Goal: Task Accomplishment & Management: Complete application form

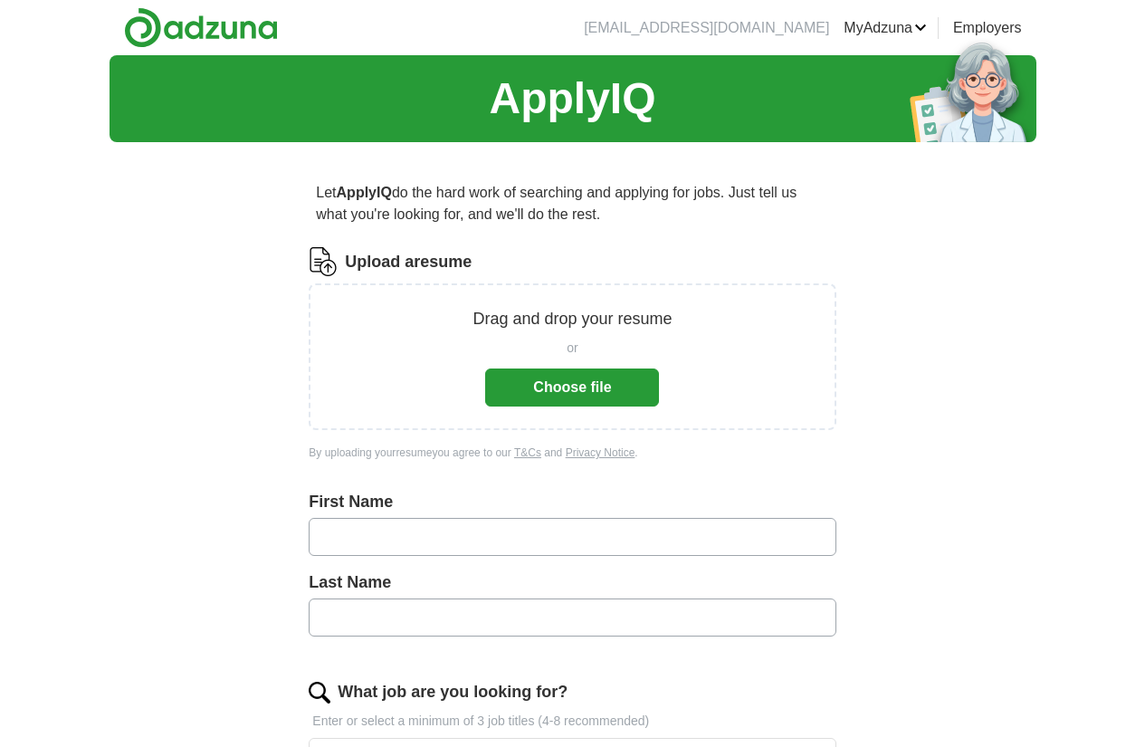
click at [592, 377] on button "Choose file" at bounding box center [572, 387] width 174 height 38
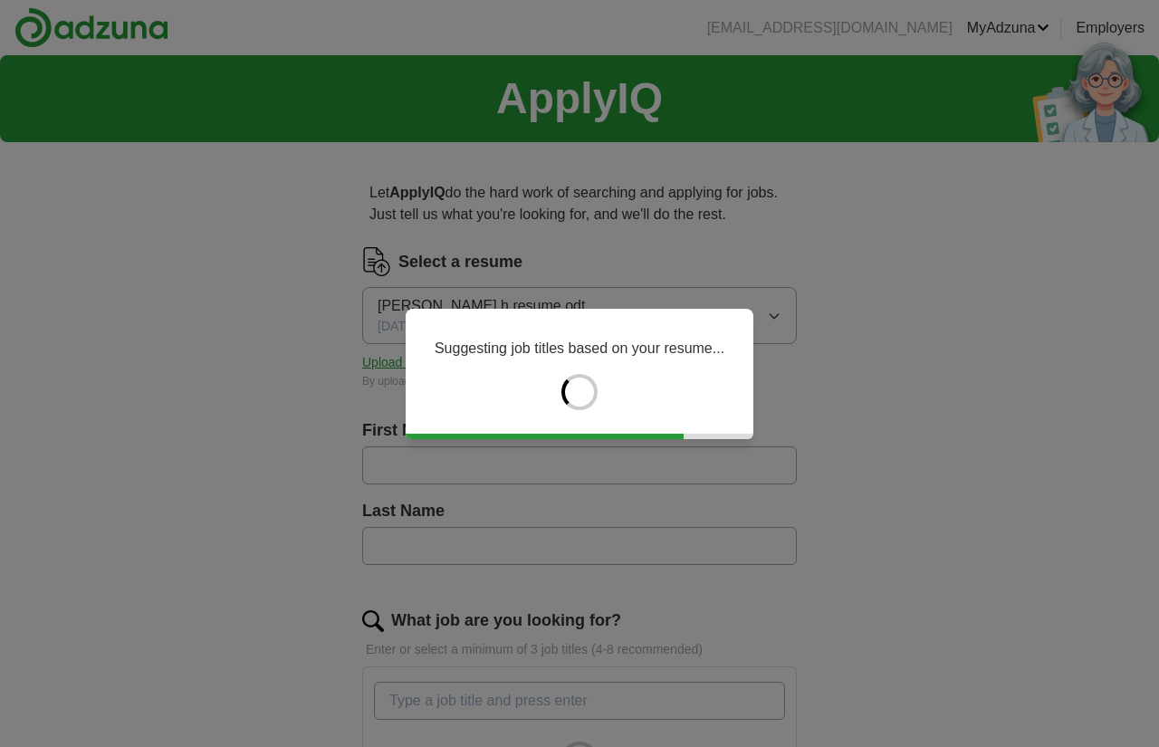
type input "****"
type input "*****"
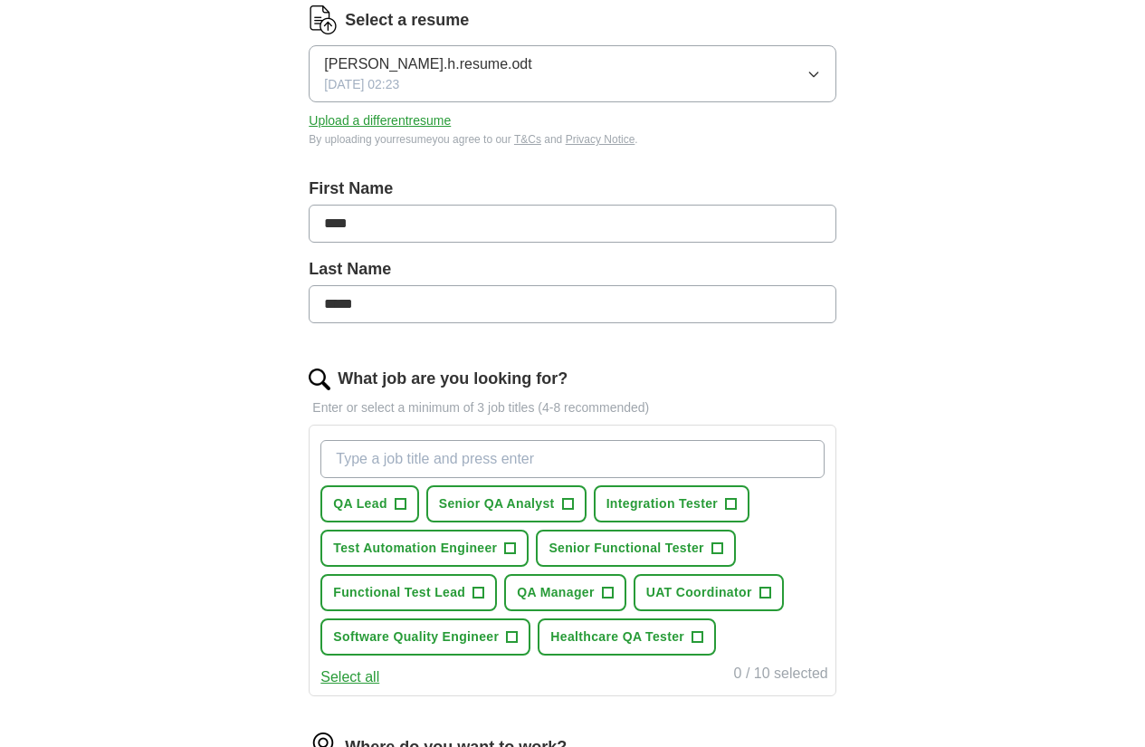
scroll to position [482, 0]
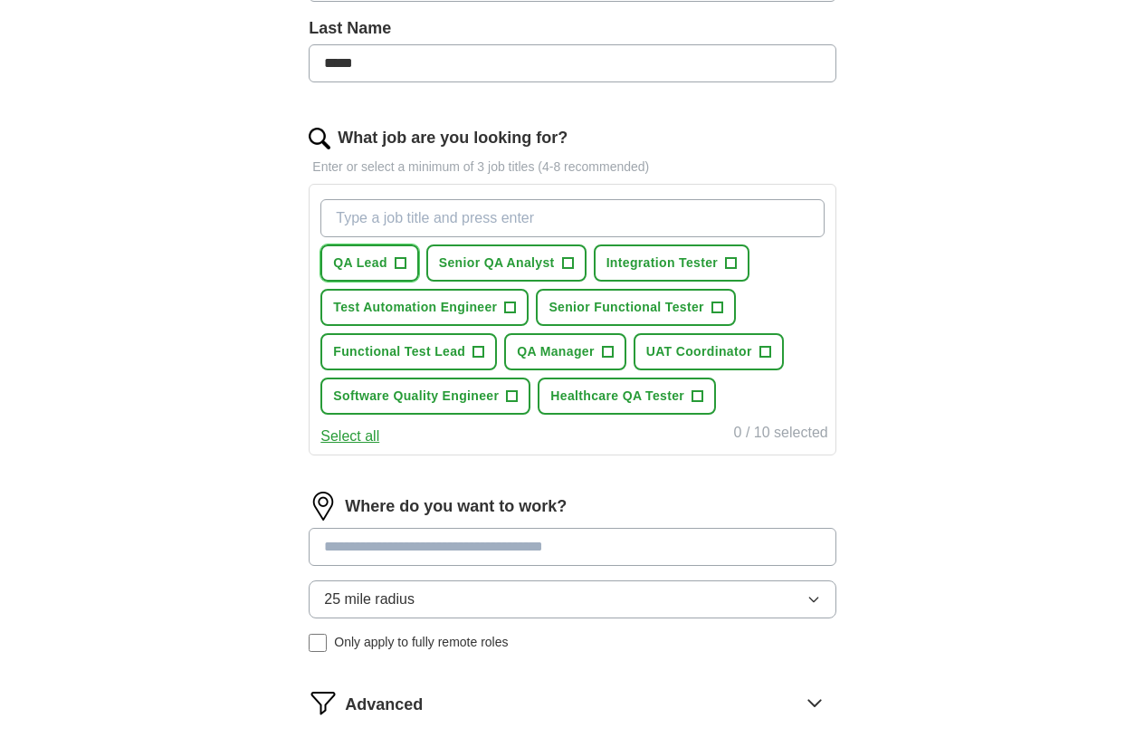
click at [387, 258] on span "QA Lead" at bounding box center [360, 262] width 54 height 19
click at [573, 261] on span "+" at bounding box center [567, 263] width 11 height 14
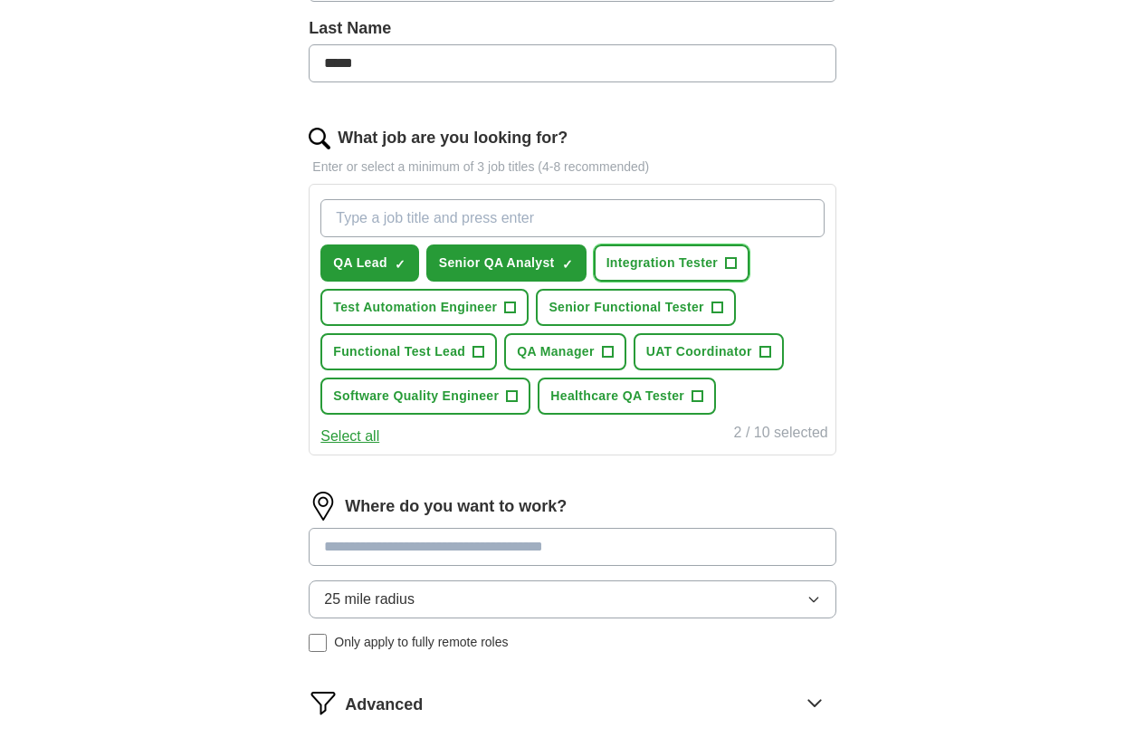
click at [726, 271] on span "+" at bounding box center [731, 263] width 11 height 14
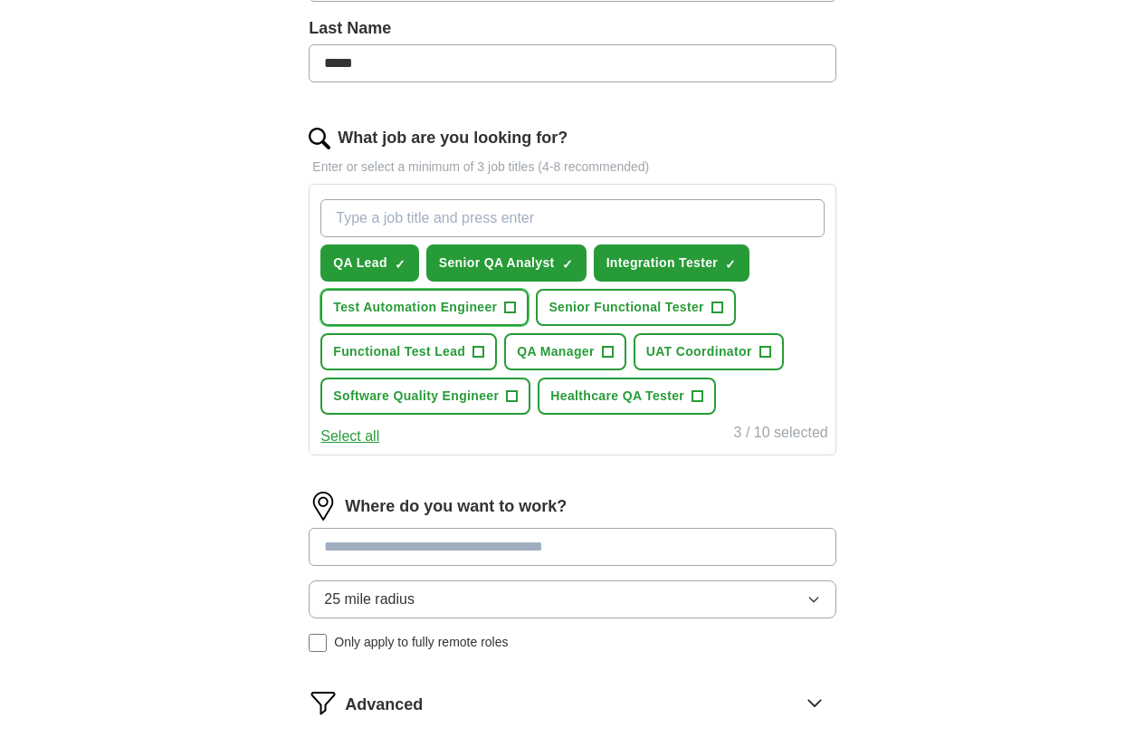
click at [497, 301] on span "Test Automation Engineer" at bounding box center [415, 307] width 164 height 19
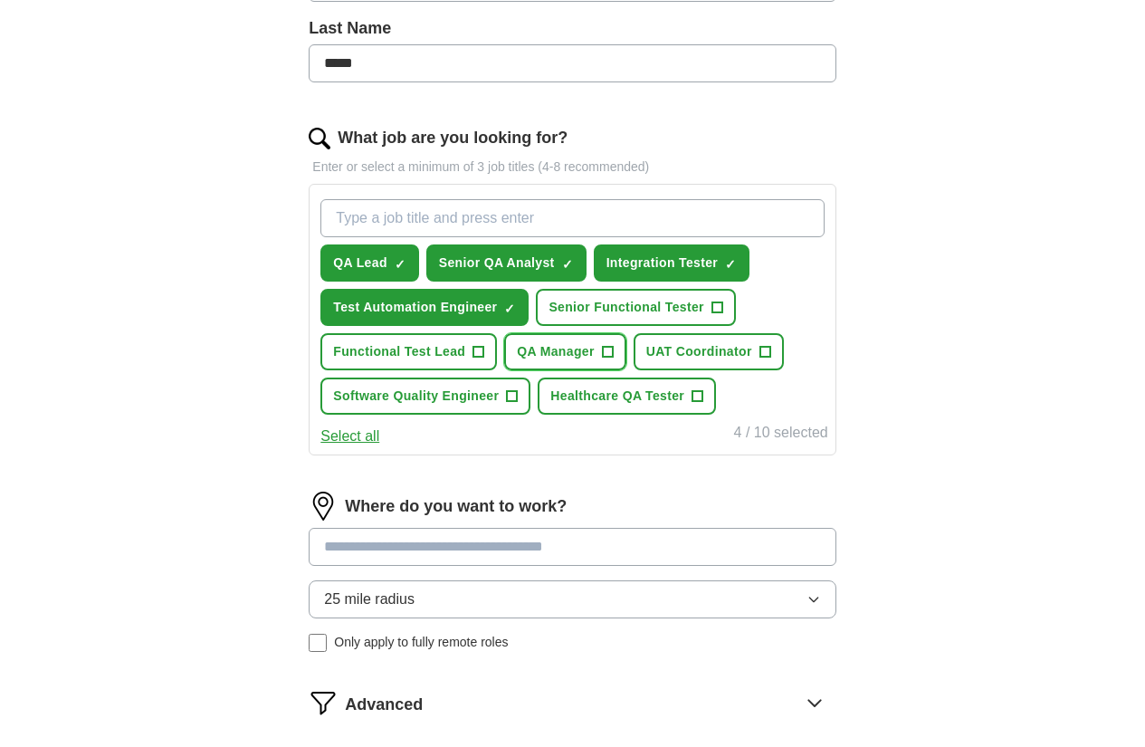
click at [504, 370] on button "QA Manager +" at bounding box center [564, 351] width 121 height 37
click at [646, 361] on span "UAT Coordinator" at bounding box center [699, 351] width 106 height 19
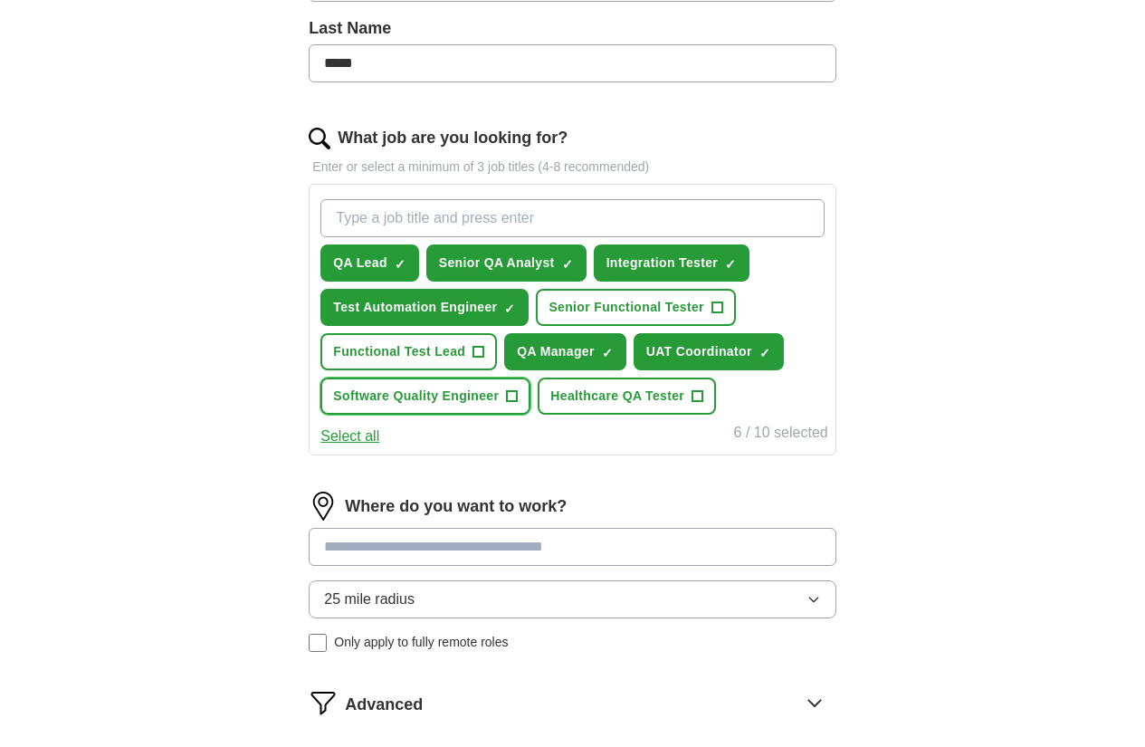
click at [468, 406] on span "Software Quality Engineer" at bounding box center [416, 396] width 166 height 19
click at [670, 406] on span "Healthcare QA Tester" at bounding box center [617, 396] width 134 height 19
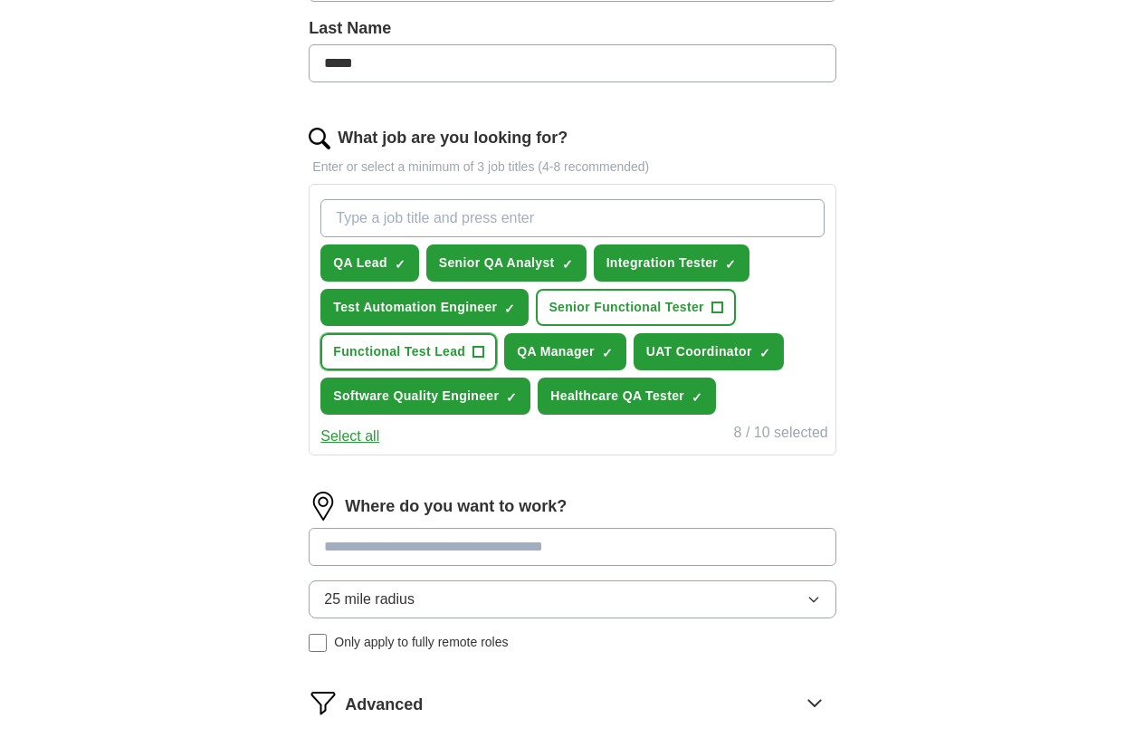
click at [497, 341] on button "Functional Test Lead +" at bounding box center [408, 351] width 177 height 37
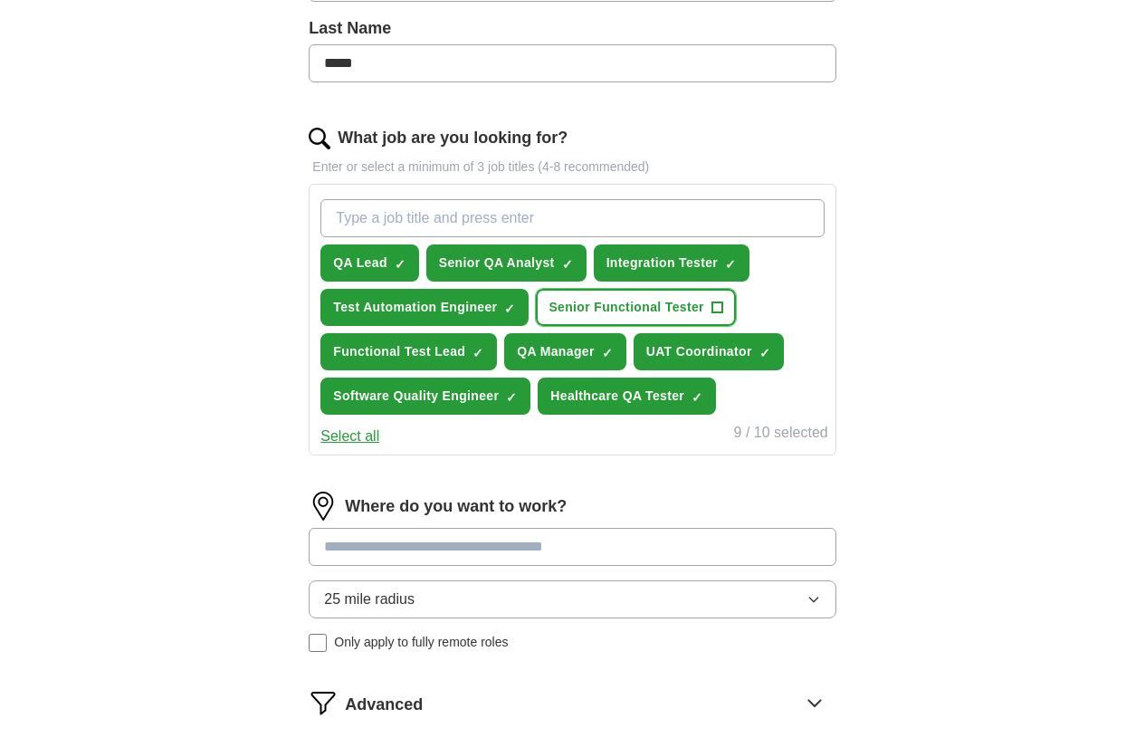
click at [549, 317] on span "Senior Functional Tester" at bounding box center [627, 307] width 156 height 19
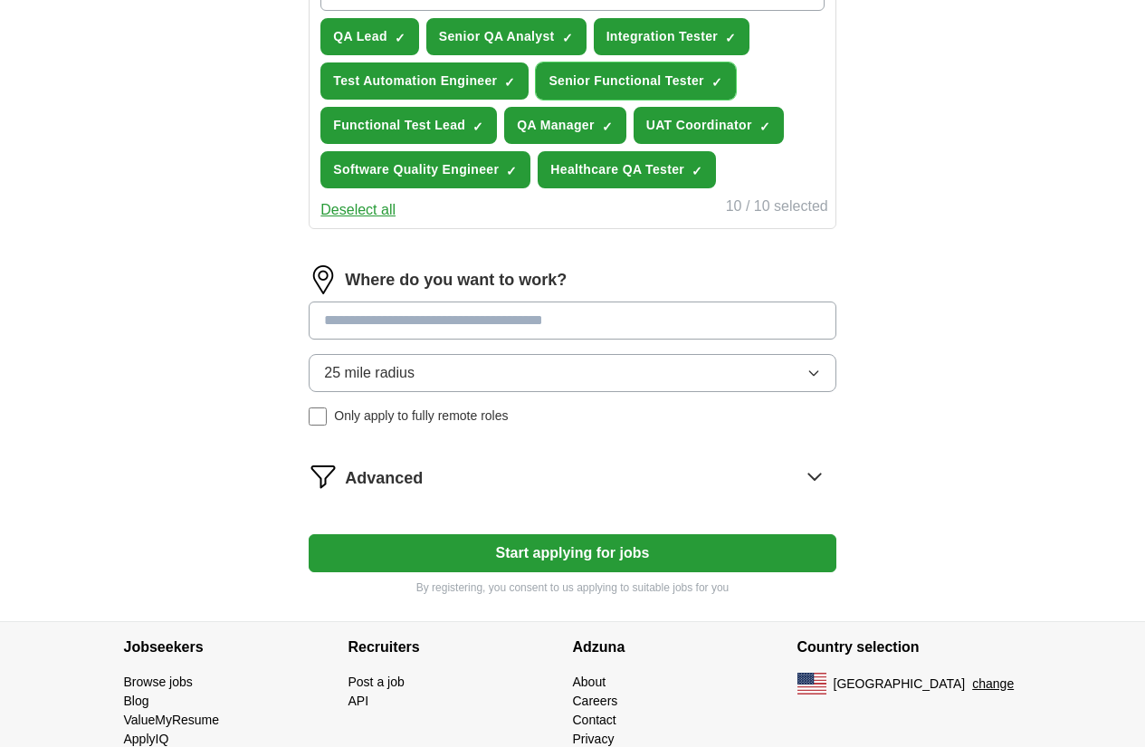
scroll to position [810, 0]
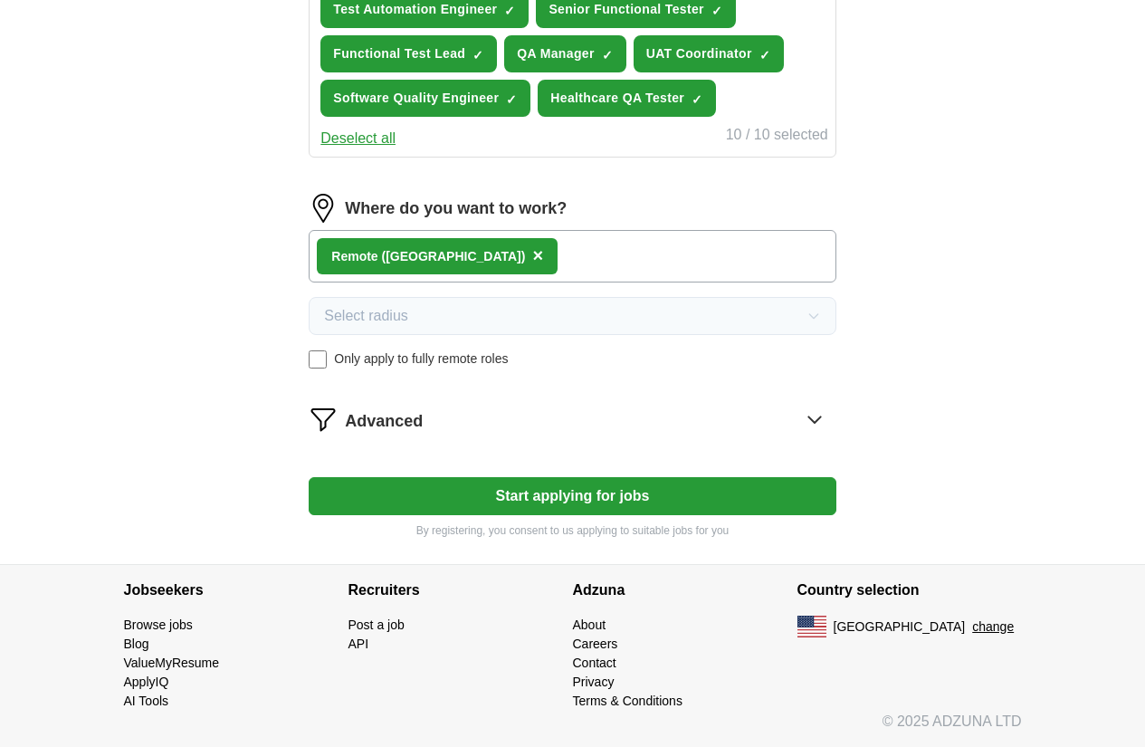
click at [377, 368] on label "Only apply to fully remote roles" at bounding box center [572, 358] width 527 height 19
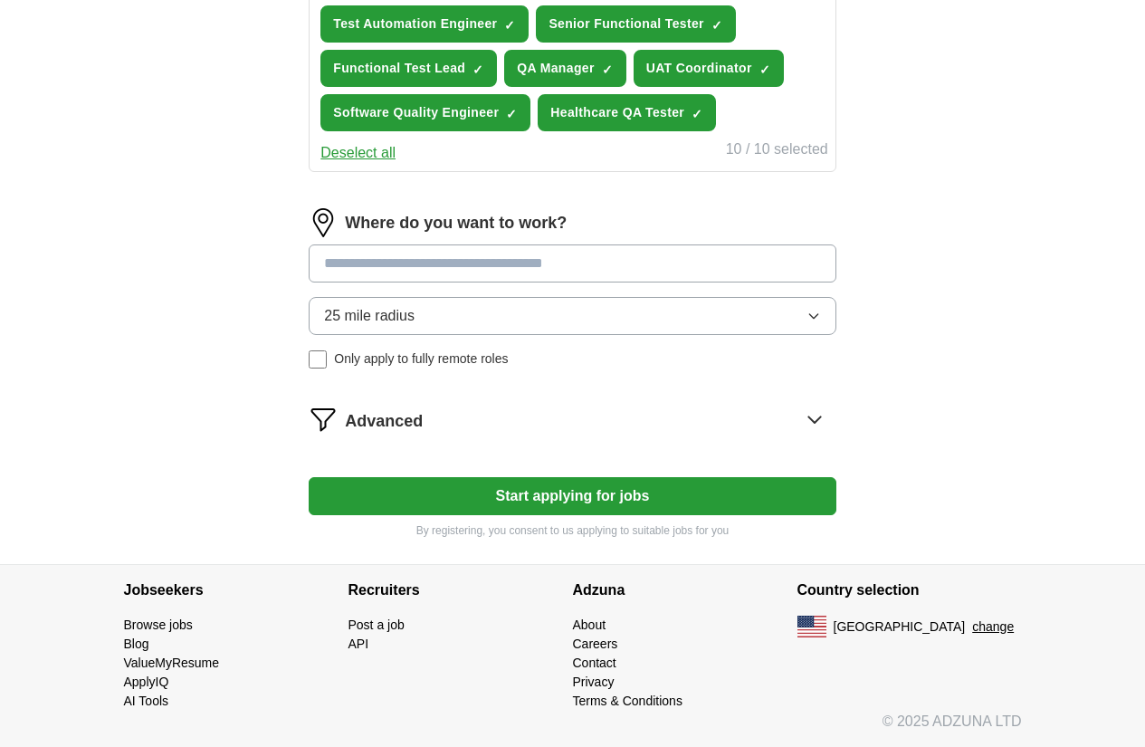
click at [480, 317] on button "25 mile radius" at bounding box center [572, 316] width 527 height 38
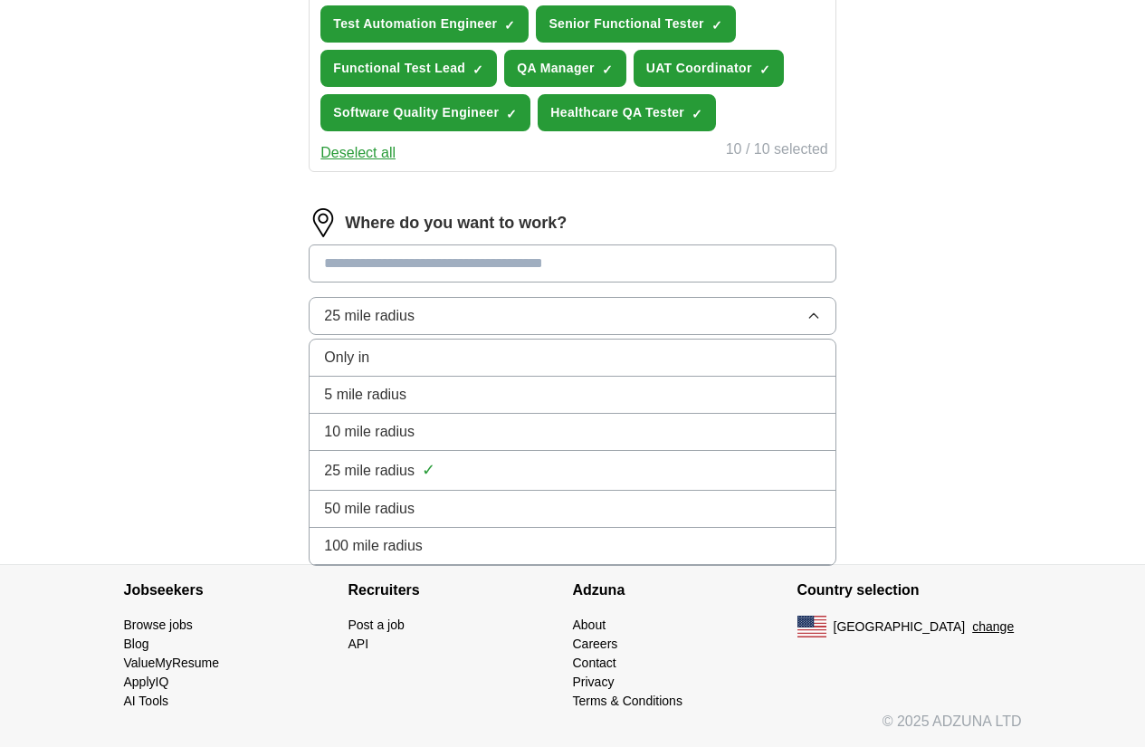
click at [489, 537] on div "100 mile radius" at bounding box center [572, 546] width 496 height 22
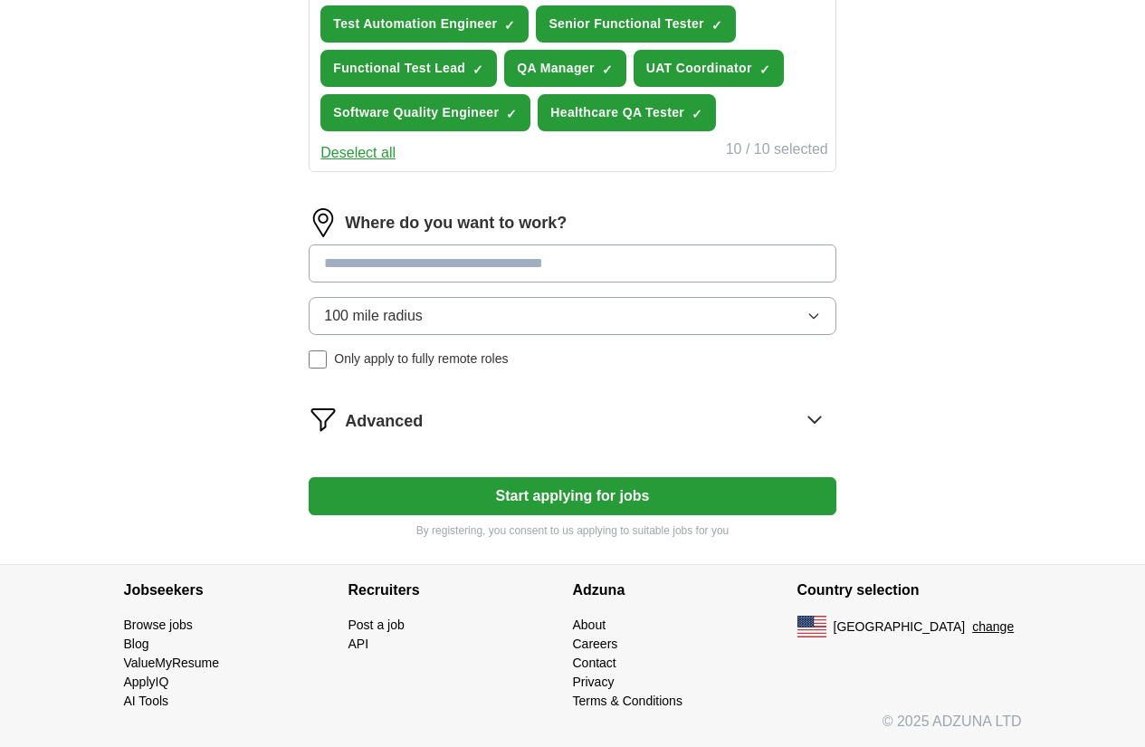
click at [495, 505] on button "Start applying for jobs" at bounding box center [572, 496] width 527 height 38
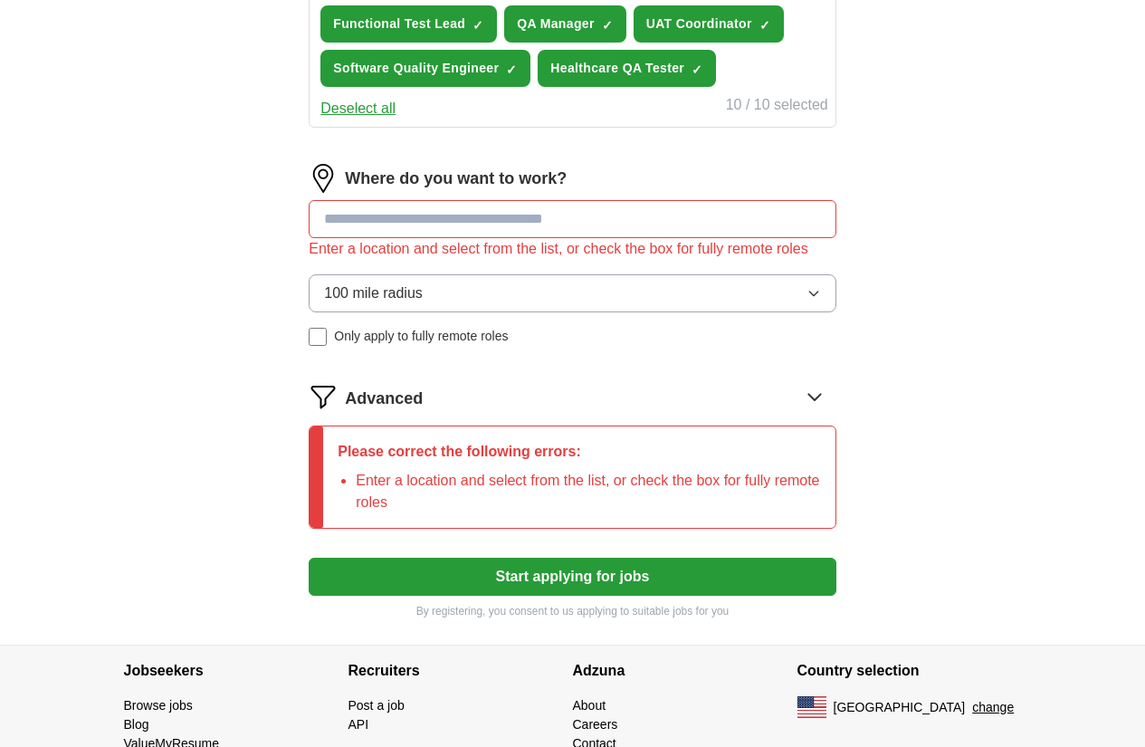
click at [400, 238] on input at bounding box center [572, 219] width 527 height 38
type input "*"
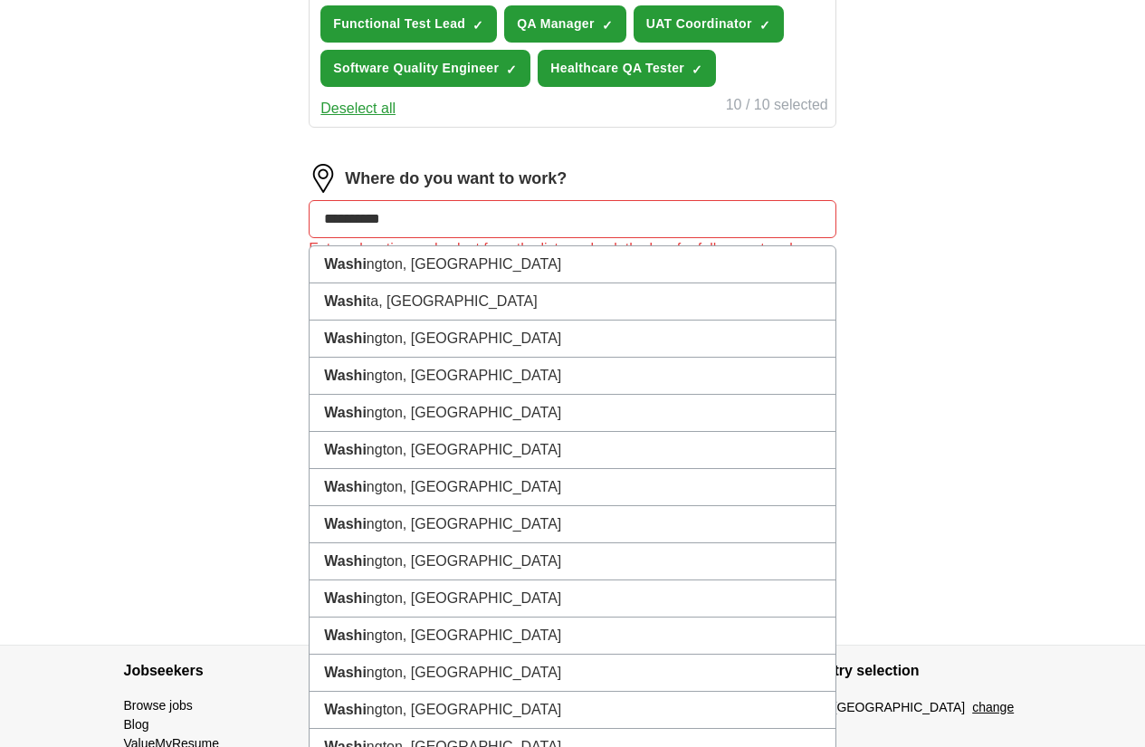
type input "**********"
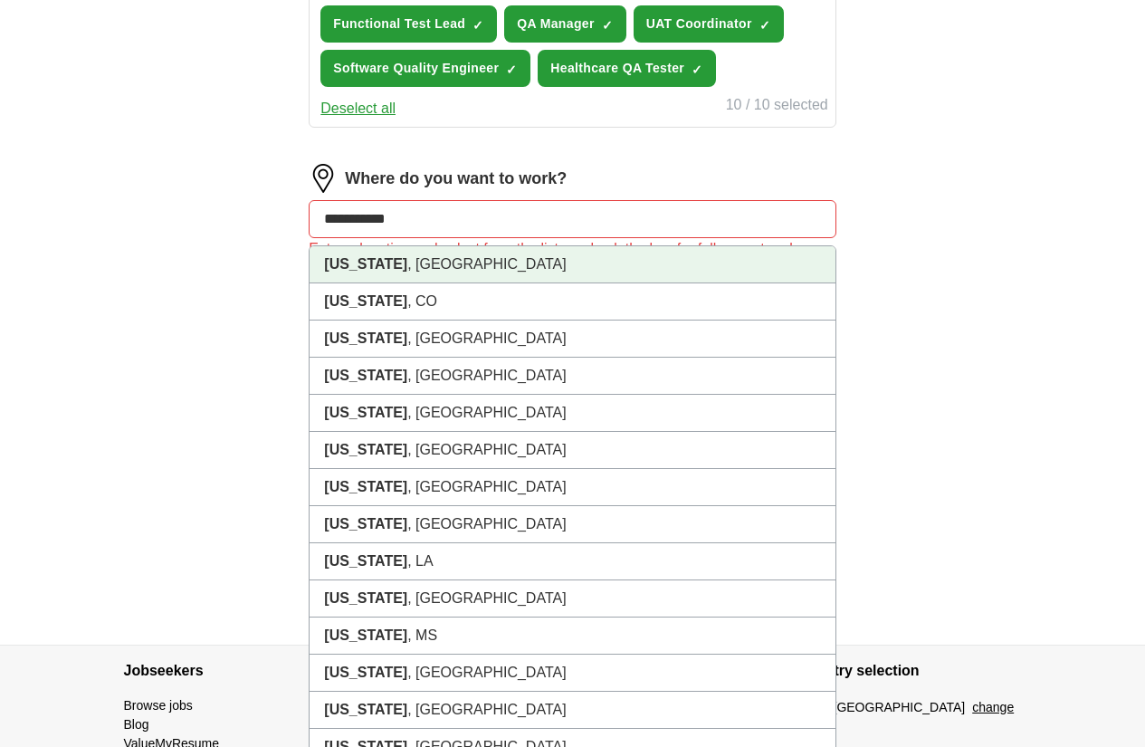
click at [485, 283] on li "[US_STATE] , [GEOGRAPHIC_DATA]" at bounding box center [572, 264] width 525 height 37
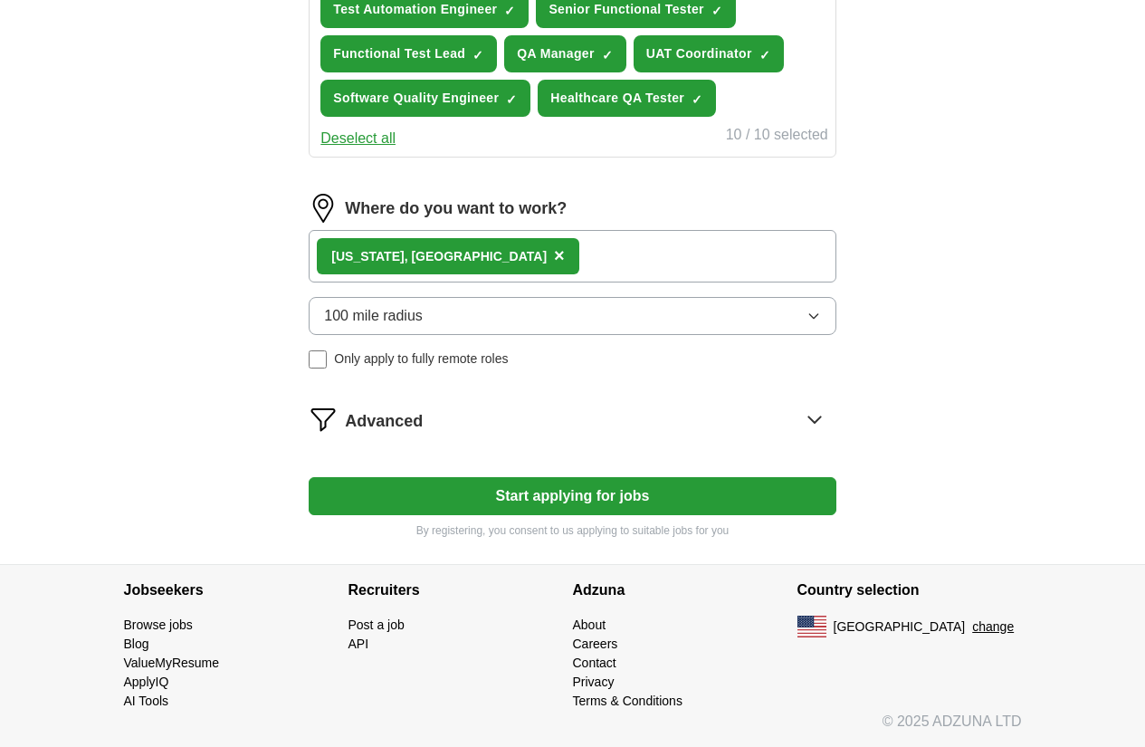
click at [479, 515] on button "Start applying for jobs" at bounding box center [572, 496] width 527 height 38
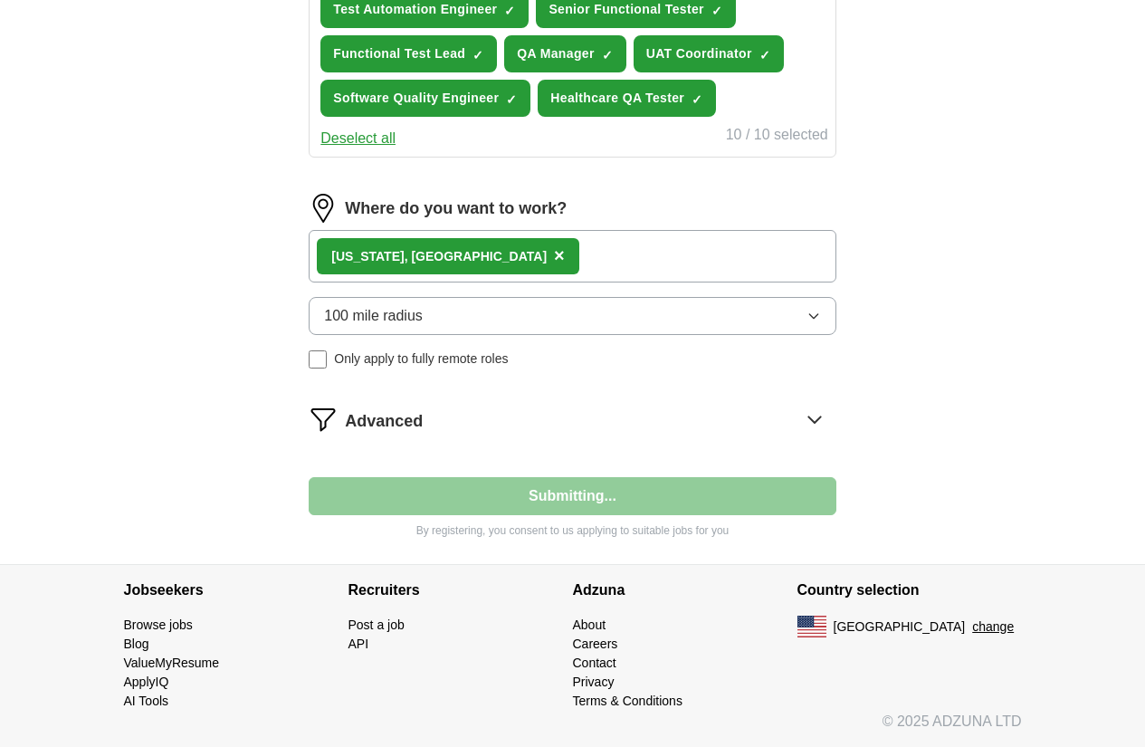
select select "**"
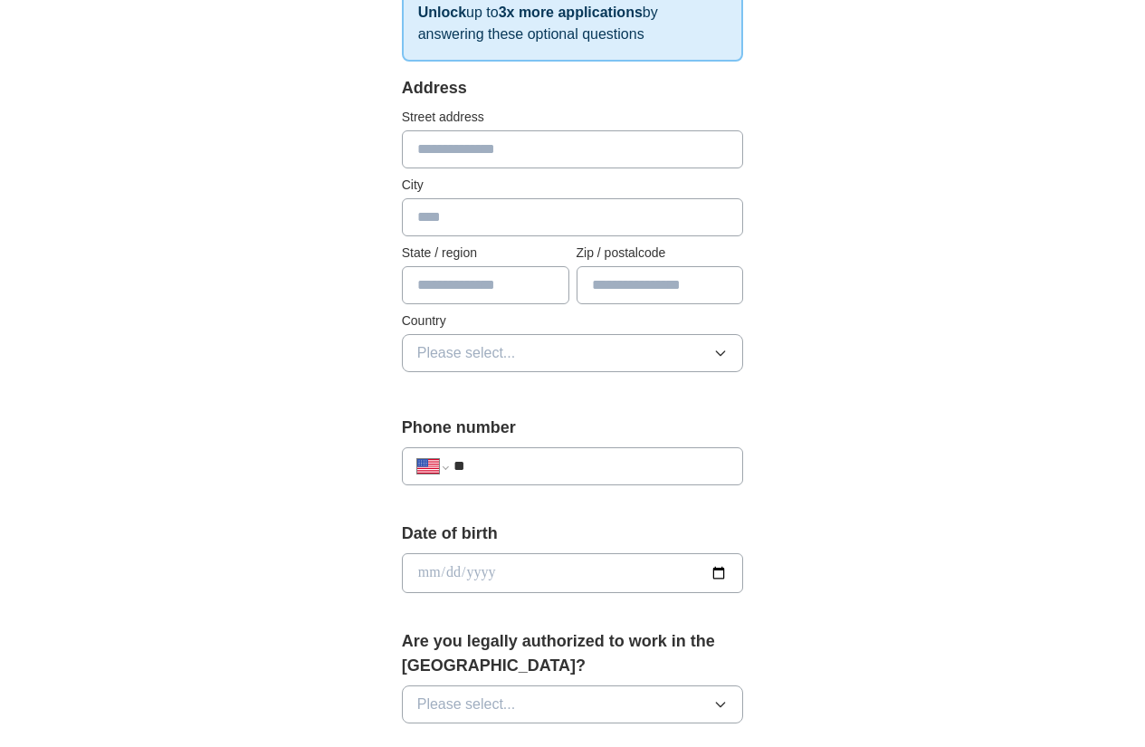
scroll to position [966, 0]
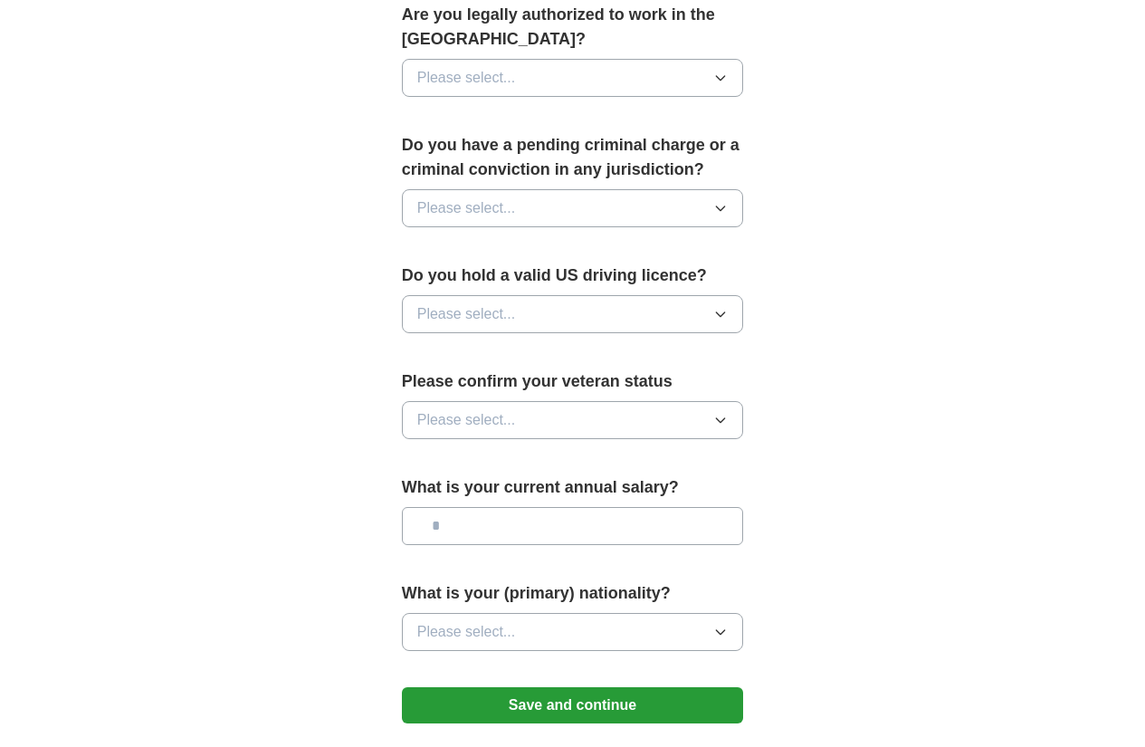
click at [547, 687] on button "Save and continue" at bounding box center [573, 705] width 342 height 36
